Goal: Transaction & Acquisition: Purchase product/service

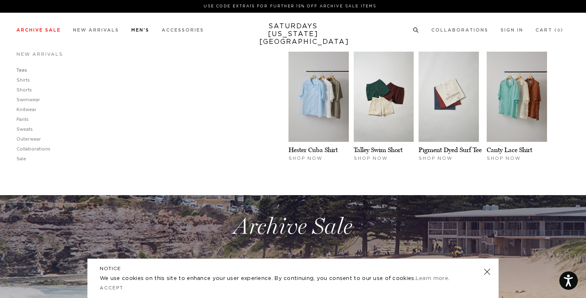
click at [22, 71] on link "Tees" at bounding box center [21, 70] width 11 height 5
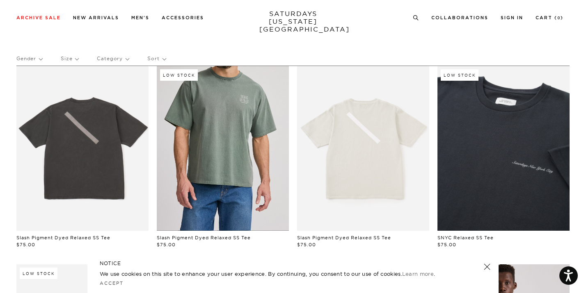
scroll to position [37, 0]
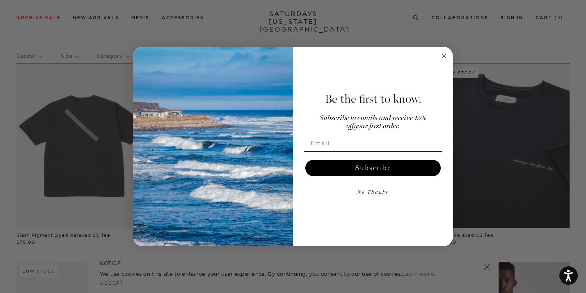
click at [447, 58] on circle "Close dialog" at bounding box center [444, 55] width 9 height 9
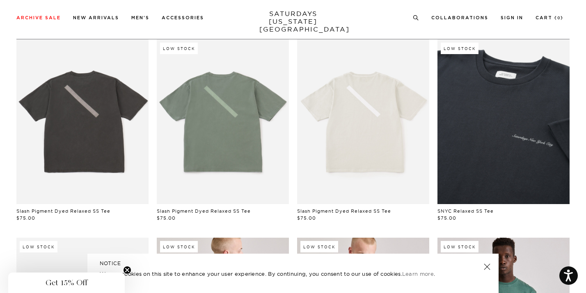
scroll to position [0, 0]
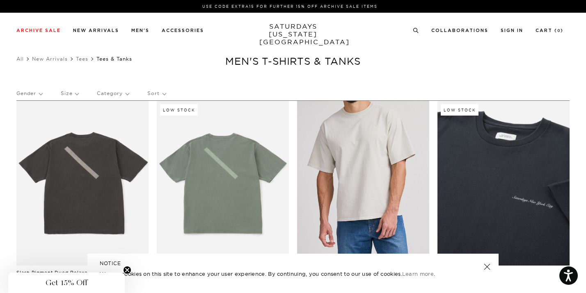
click at [391, 171] on link at bounding box center [363, 183] width 132 height 165
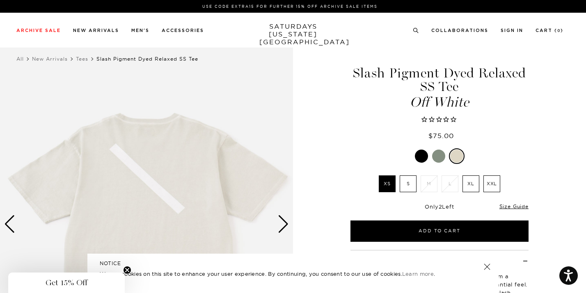
click at [437, 158] on div at bounding box center [438, 156] width 13 height 13
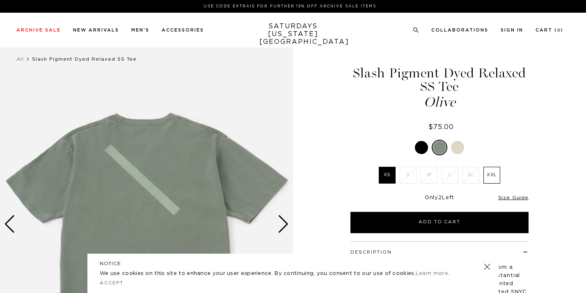
click at [424, 153] on link at bounding box center [422, 148] width 14 height 14
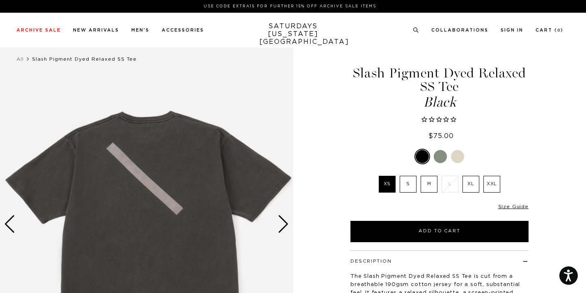
click at [432, 187] on label "M" at bounding box center [429, 184] width 17 height 17
click at [0, 0] on input "M" at bounding box center [0, 0] width 0 height 0
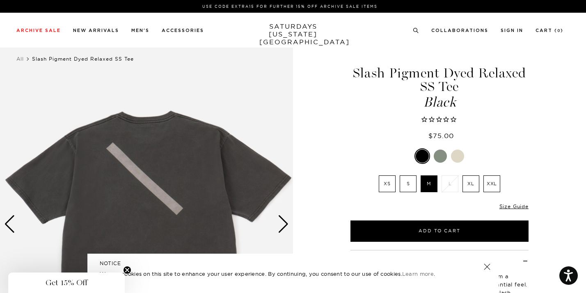
click at [290, 215] on img at bounding box center [146, 224] width 293 height 366
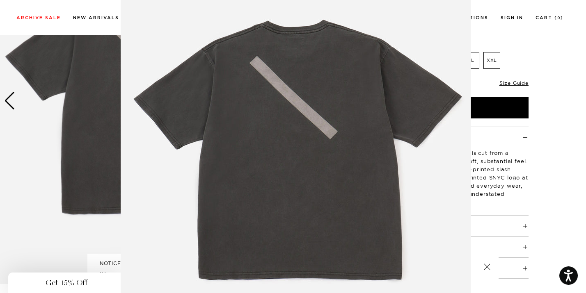
scroll to position [58, 0]
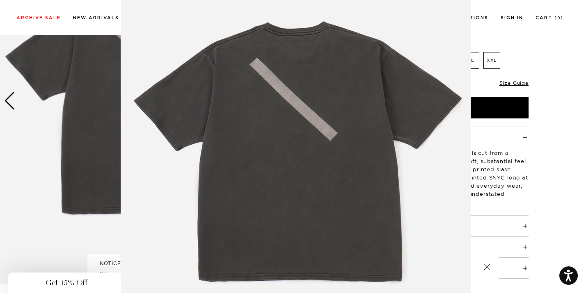
click at [527, 132] on figure at bounding box center [293, 146] width 586 height 293
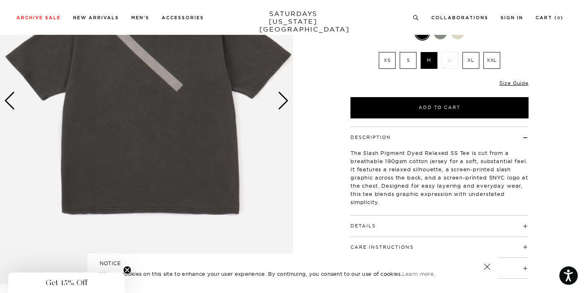
click at [286, 105] on div "Next slide" at bounding box center [283, 101] width 11 height 18
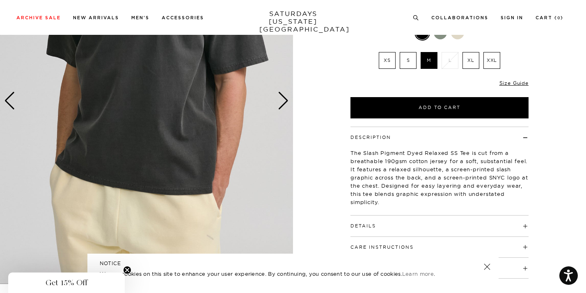
click at [286, 105] on div "Next slide" at bounding box center [283, 101] width 11 height 18
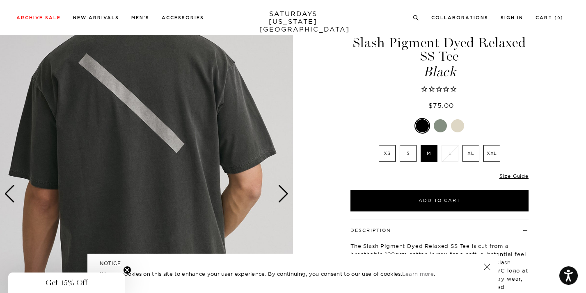
scroll to position [30, 0]
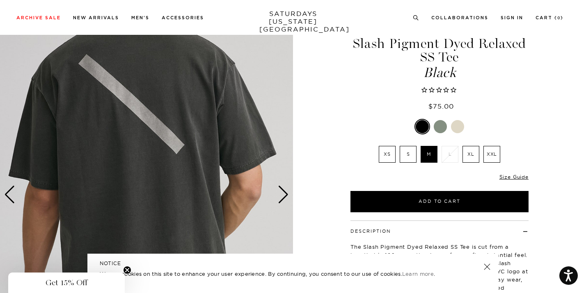
drag, startPoint x: 296, startPoint y: 198, endPoint x: 289, endPoint y: 198, distance: 7.0
click at [296, 198] on div "3 / 5" at bounding box center [293, 195] width 586 height 366
click at [289, 198] on img at bounding box center [146, 195] width 293 height 366
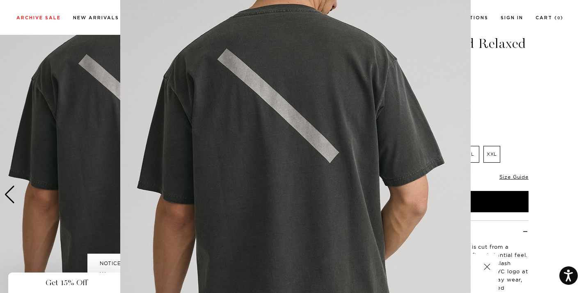
scroll to position [0, 0]
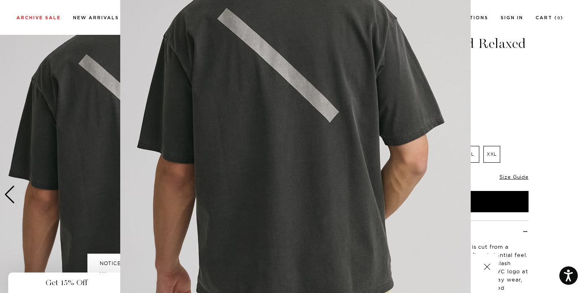
click at [286, 197] on img at bounding box center [295, 169] width 350 height 420
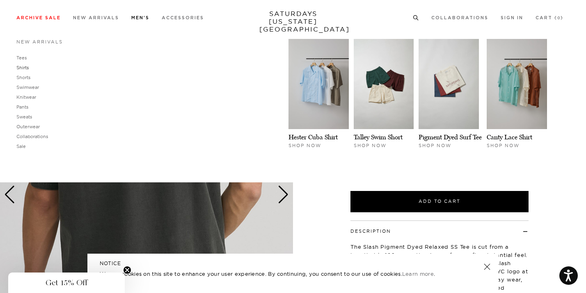
click at [24, 68] on link "Shirts" at bounding box center [22, 68] width 12 height 6
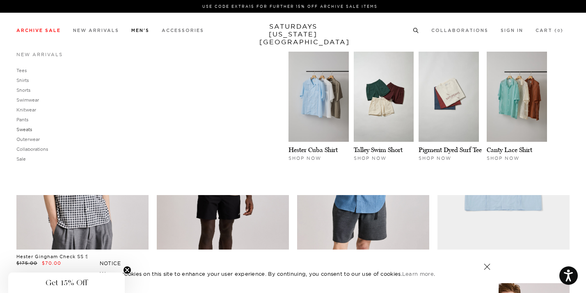
click at [27, 131] on link "Sweats" at bounding box center [24, 130] width 16 height 6
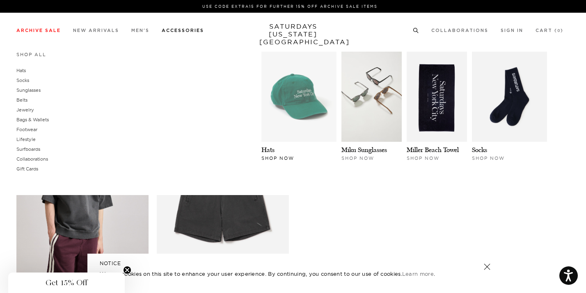
click at [337, 100] on img at bounding box center [298, 97] width 75 height 90
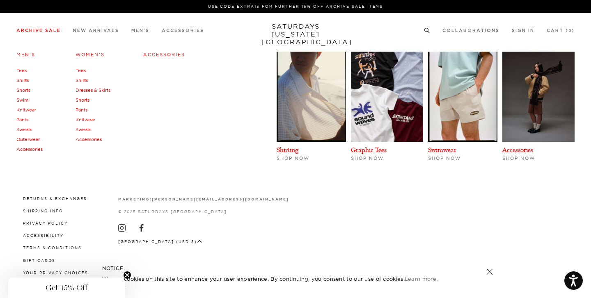
click at [22, 73] on link "Tees" at bounding box center [21, 71] width 10 height 6
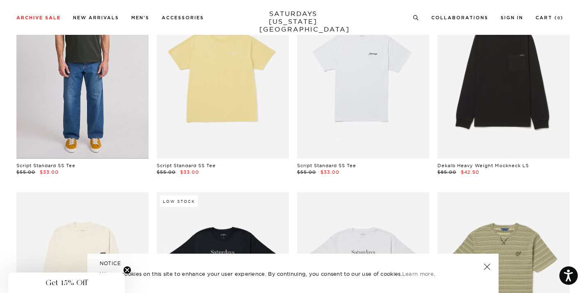
scroll to position [265, 0]
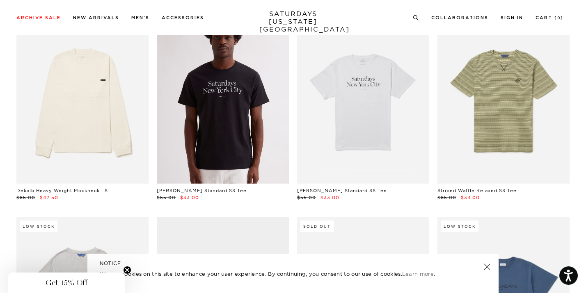
click at [200, 126] on link at bounding box center [223, 101] width 132 height 165
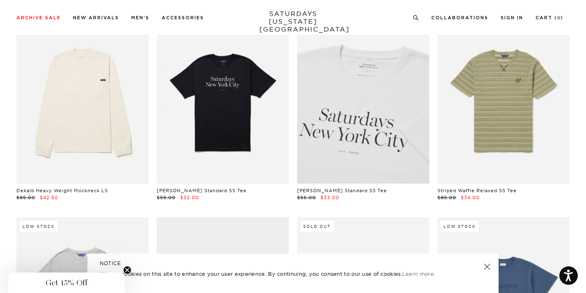
click at [329, 109] on link at bounding box center [363, 101] width 132 height 165
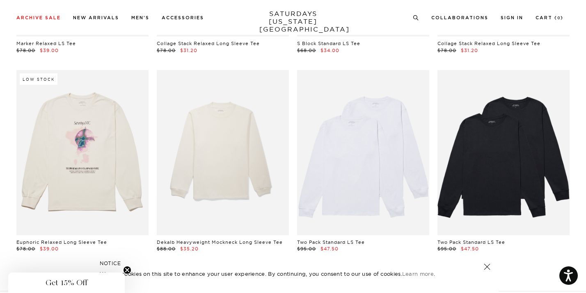
scroll to position [2551, 0]
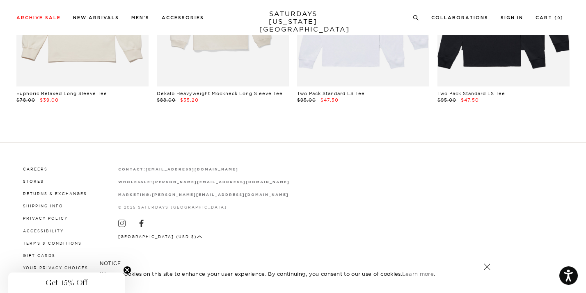
click at [288, 21] on link "SATURDAYS NEW YORK CITY" at bounding box center [293, 21] width 68 height 23
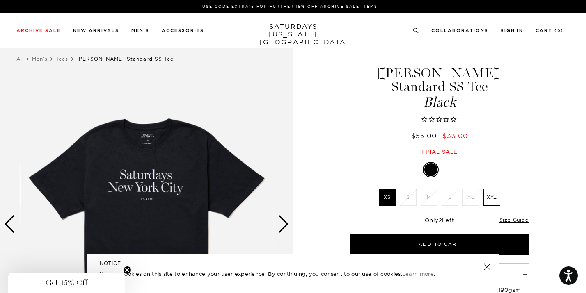
click at [304, 25] on link "SATURDAYS NEW YORK CITY" at bounding box center [293, 34] width 68 height 23
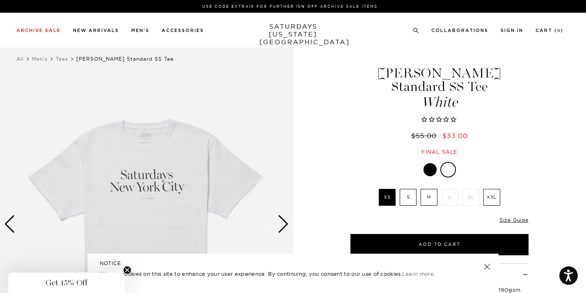
click at [427, 189] on label "M" at bounding box center [429, 197] width 17 height 17
click at [0, 0] on input "M" at bounding box center [0, 0] width 0 height 0
click at [511, 217] on link "Size Guide" at bounding box center [513, 220] width 29 height 6
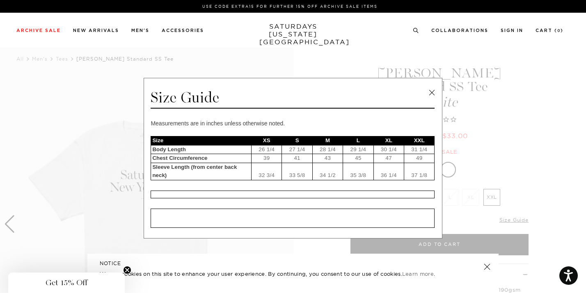
click at [431, 92] on link at bounding box center [432, 93] width 12 height 12
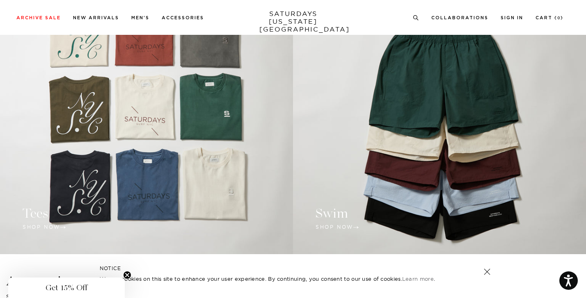
scroll to position [612, 0]
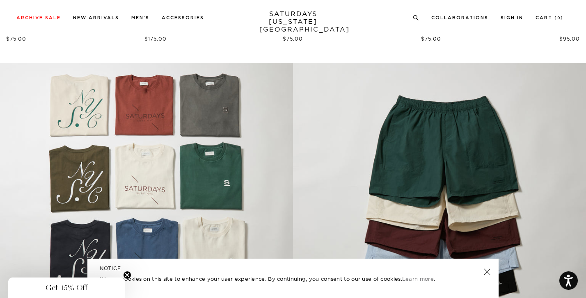
click at [191, 156] on link at bounding box center [146, 193] width 293 height 261
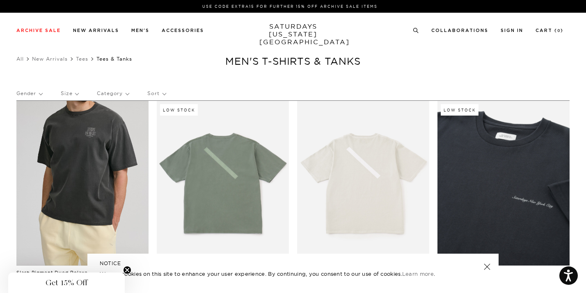
click at [97, 182] on link at bounding box center [82, 183] width 132 height 165
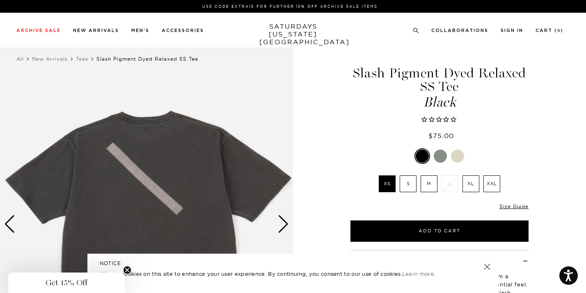
click at [289, 229] on div "Next slide" at bounding box center [283, 224] width 11 height 18
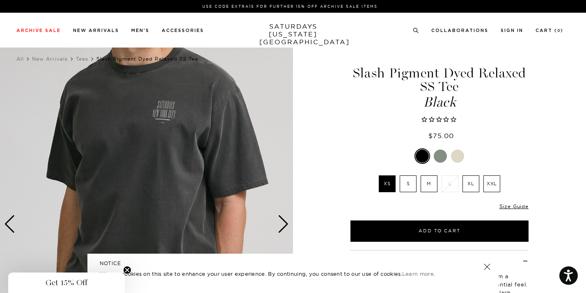
click at [289, 229] on div "Next slide" at bounding box center [283, 224] width 11 height 18
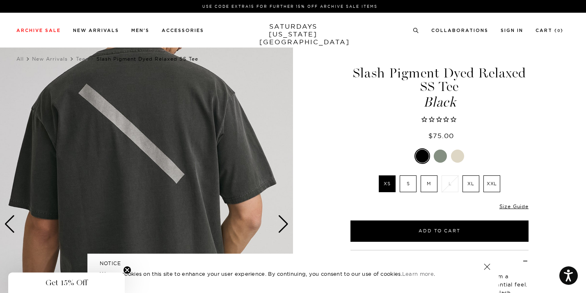
click at [289, 229] on div "Next slide" at bounding box center [283, 224] width 11 height 18
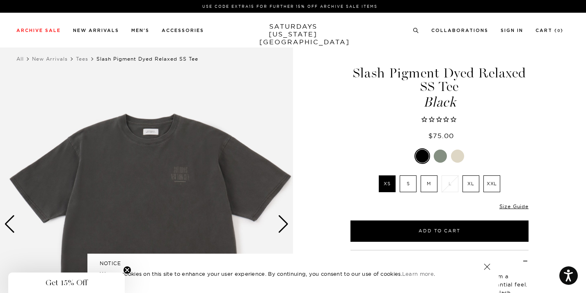
click at [289, 229] on div "Next slide" at bounding box center [283, 224] width 11 height 18
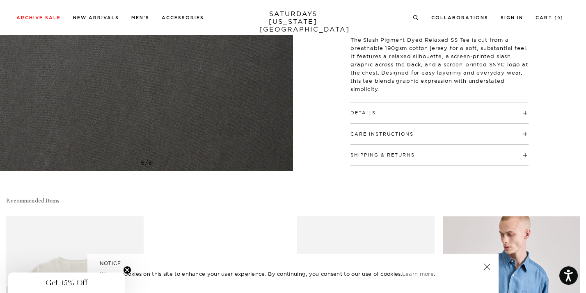
scroll to position [186, 0]
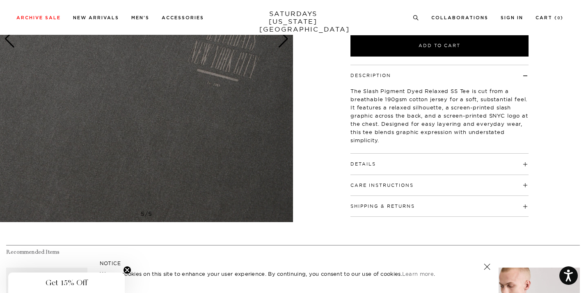
click at [388, 169] on div "Details 100% cotton Relaxed fit Model is 6'0" and wearing a size M" at bounding box center [439, 164] width 178 height 21
click at [386, 164] on h4 "Details" at bounding box center [439, 161] width 178 height 14
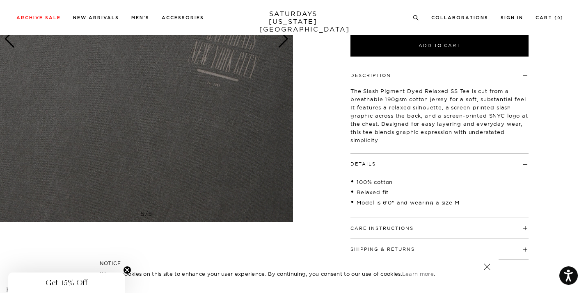
click at [289, 18] on link "SATURDAYS NEW YORK CITY" at bounding box center [293, 21] width 68 height 23
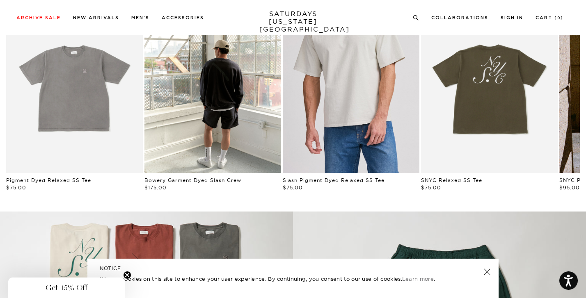
scroll to position [461, 0]
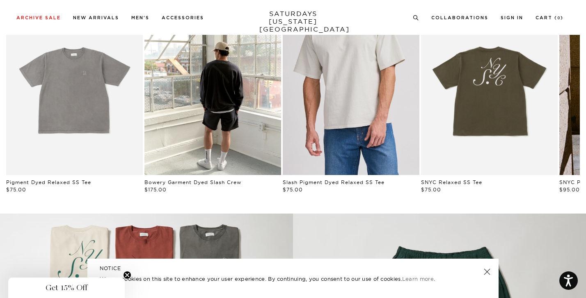
click at [348, 98] on link "Ivory | Slash Pigment Dyed Relaxed SS Tee | Saturdays NYC" at bounding box center [351, 89] width 137 height 171
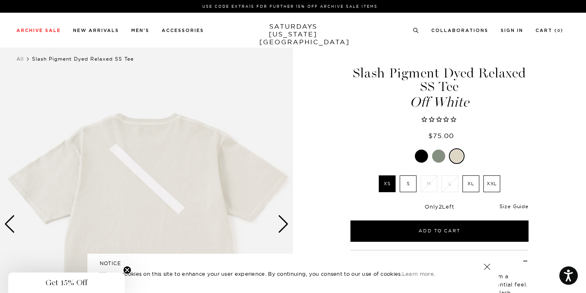
click at [517, 205] on link "Size Guide" at bounding box center [513, 207] width 29 height 6
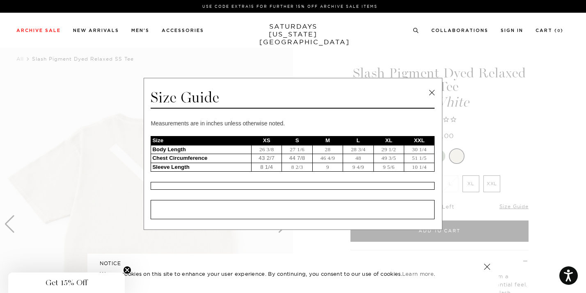
click at [435, 92] on link at bounding box center [432, 93] width 12 height 12
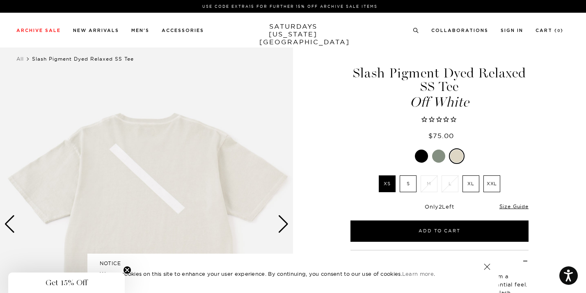
click at [424, 160] on div at bounding box center [421, 156] width 13 height 13
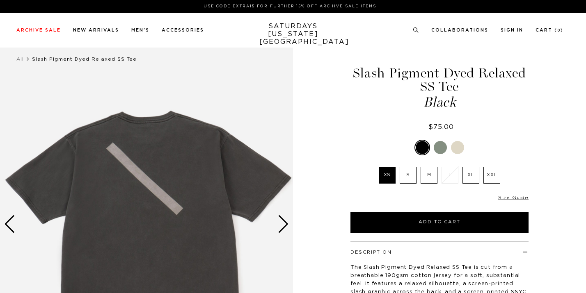
click at [427, 180] on label "M" at bounding box center [429, 175] width 17 height 17
click at [0, 0] on input "M" at bounding box center [0, 0] width 0 height 0
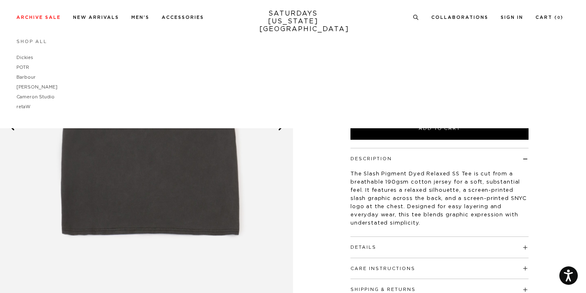
scroll to position [112, 0]
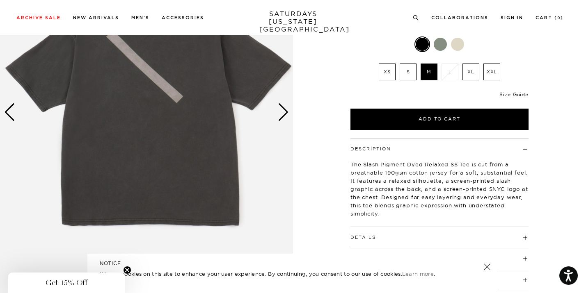
click at [287, 117] on div "Next slide" at bounding box center [283, 112] width 11 height 18
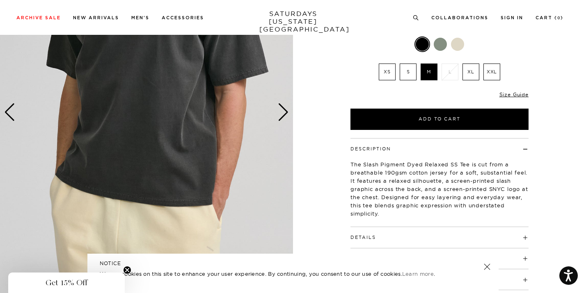
click at [287, 117] on div "Next slide" at bounding box center [283, 112] width 11 height 18
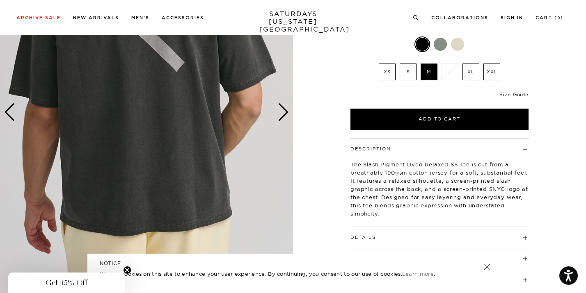
click at [287, 117] on div "Next slide" at bounding box center [283, 112] width 11 height 18
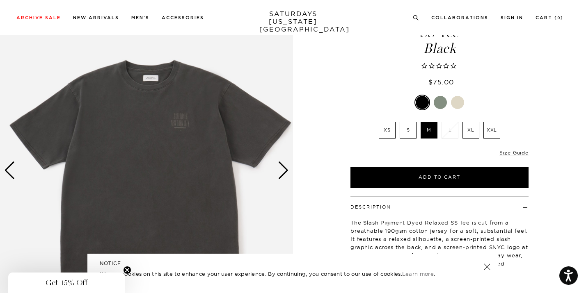
scroll to position [54, 0]
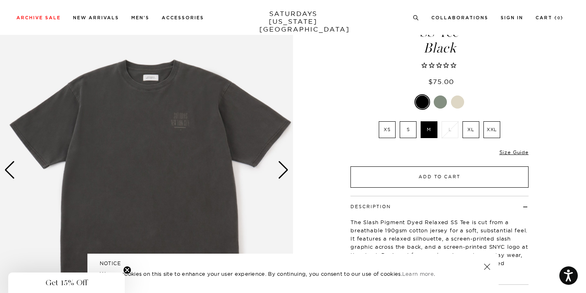
click at [390, 177] on button "Add to Cart" at bounding box center [439, 177] width 178 height 21
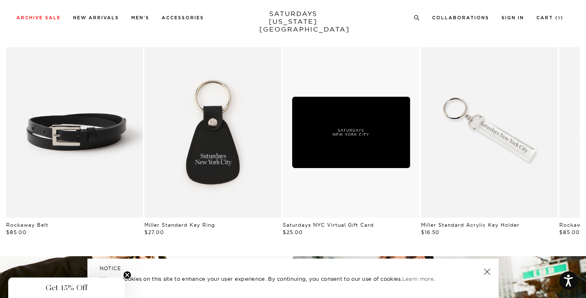
scroll to position [948, 0]
